Goal: Task Accomplishment & Management: Use online tool/utility

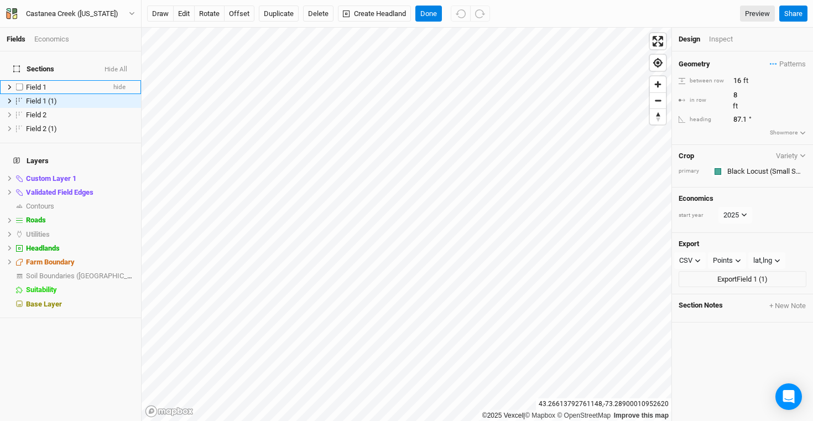
click at [45, 83] on span "Field 1" at bounding box center [36, 87] width 20 height 8
click at [745, 165] on input "text" at bounding box center [765, 171] width 82 height 13
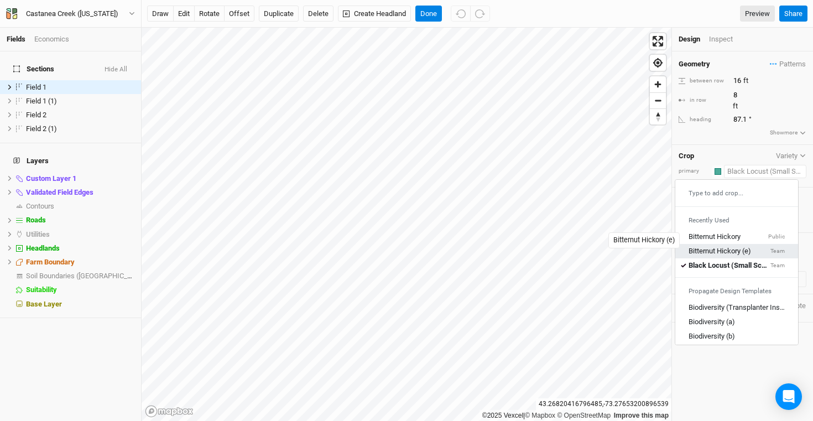
click at [745, 246] on div "Bitternut Hickory (e)" at bounding box center [720, 251] width 63 height 10
type input "20"
type input "10"
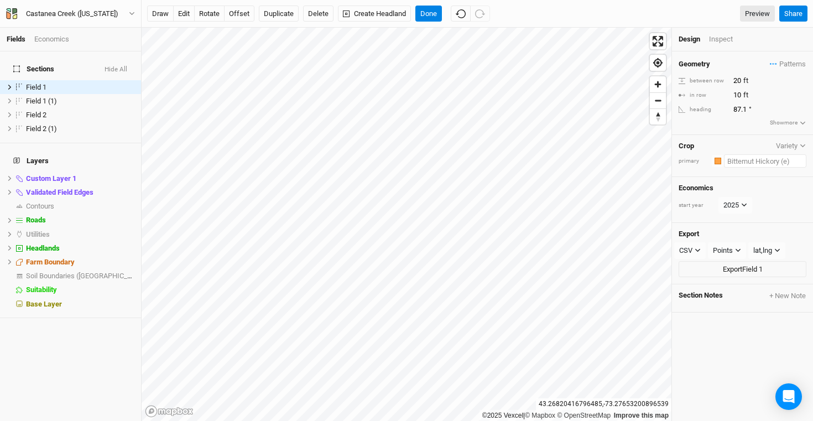
click at [755, 163] on input "text" at bounding box center [765, 160] width 82 height 13
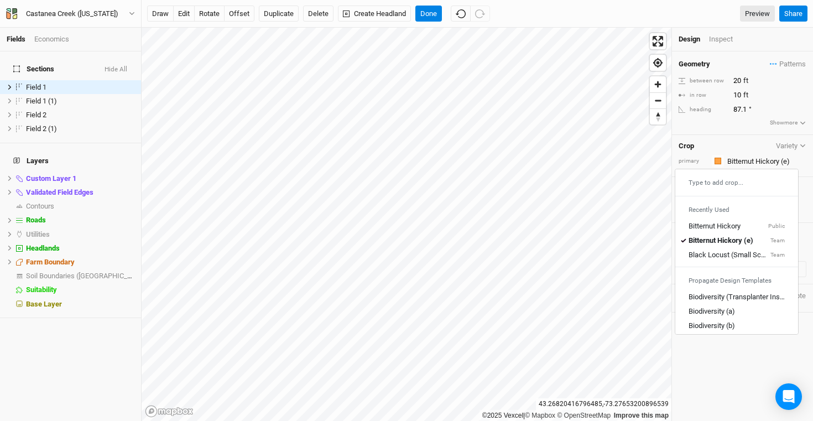
click at [741, 48] on div "Design Inspect" at bounding box center [742, 40] width 141 height 24
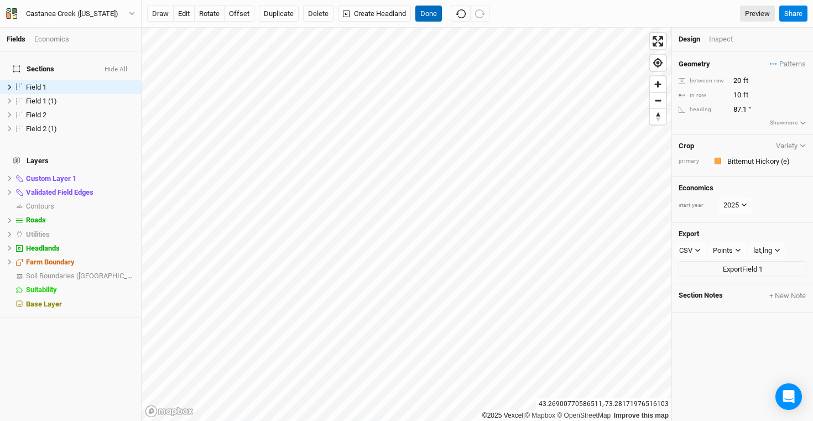
click at [434, 17] on button "Done" at bounding box center [429, 14] width 27 height 17
click at [429, 14] on button "Done" at bounding box center [429, 14] width 27 height 17
click at [724, 37] on div "Inspect" at bounding box center [728, 40] width 39 height 13
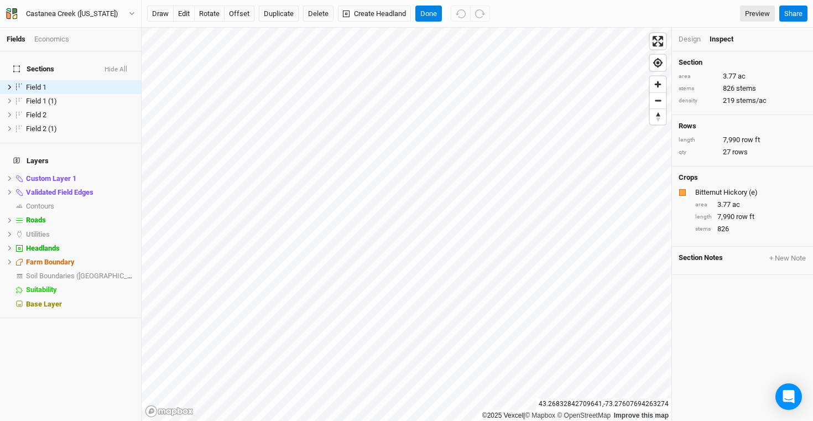
click at [689, 40] on div "Design" at bounding box center [690, 39] width 22 height 10
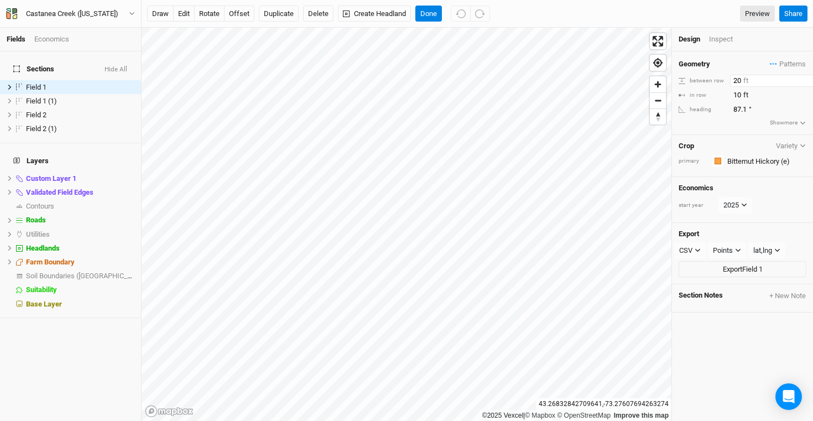
click at [742, 77] on input "20" at bounding box center [778, 81] width 96 height 12
drag, startPoint x: 744, startPoint y: 78, endPoint x: 718, endPoint y: 78, distance: 26.0
click at [718, 78] on div "between row 20 ft" at bounding box center [743, 81] width 128 height 12
type input "30"
click at [751, 92] on input "10" at bounding box center [778, 95] width 96 height 12
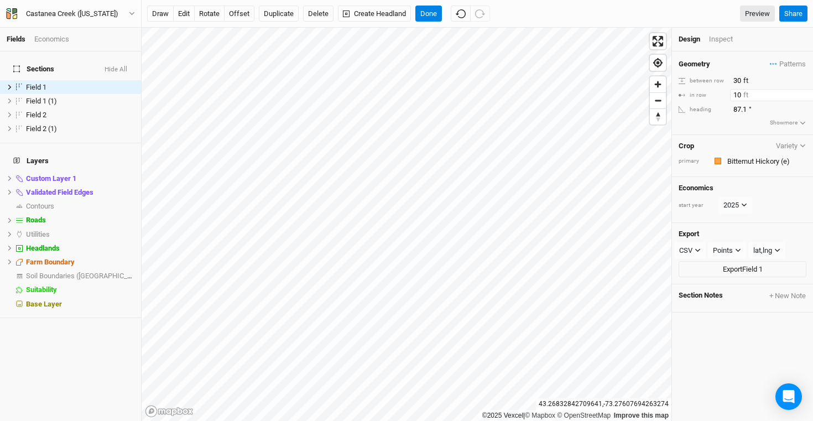
drag, startPoint x: 751, startPoint y: 92, endPoint x: 703, endPoint y: 91, distance: 47.6
click at [703, 91] on div "in row 10 ft" at bounding box center [743, 95] width 128 height 12
type input "15"
click at [767, 51] on div "Geometry Patterns ＋ New in-row pattern between row 30 ft in row 15 ft heading 8…" at bounding box center [742, 93] width 141 height 84
click at [64, 97] on div "Field 1 (1)" at bounding box center [65, 101] width 79 height 9
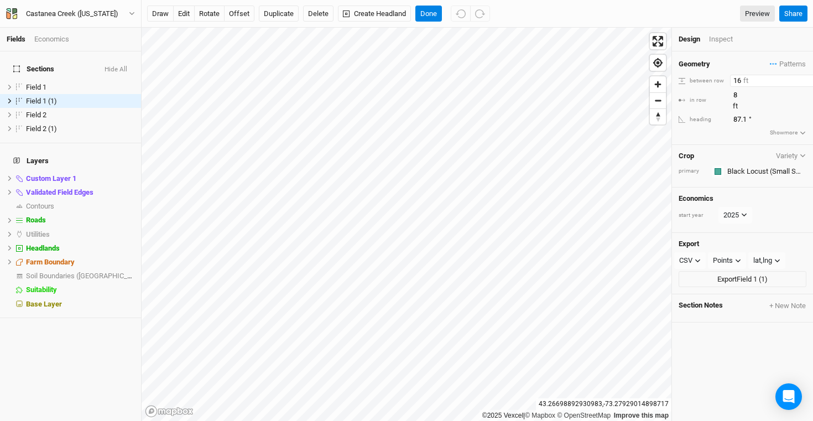
click at [749, 81] on input "16" at bounding box center [778, 81] width 96 height 12
type input "15"
click at [431, 17] on button "Done" at bounding box center [429, 14] width 27 height 17
